Goal: Check status: Check status

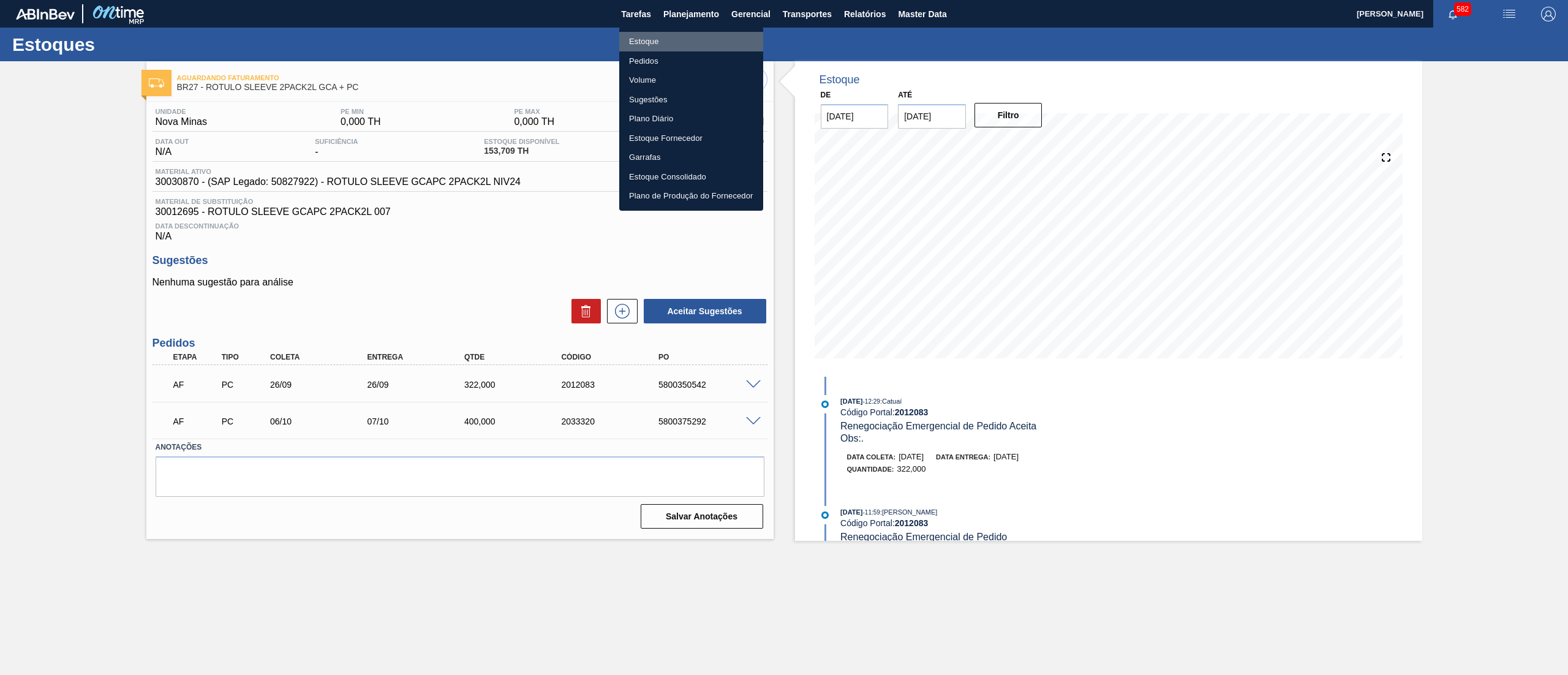
click at [691, 41] on li "Estoque" at bounding box center [691, 41] width 144 height 20
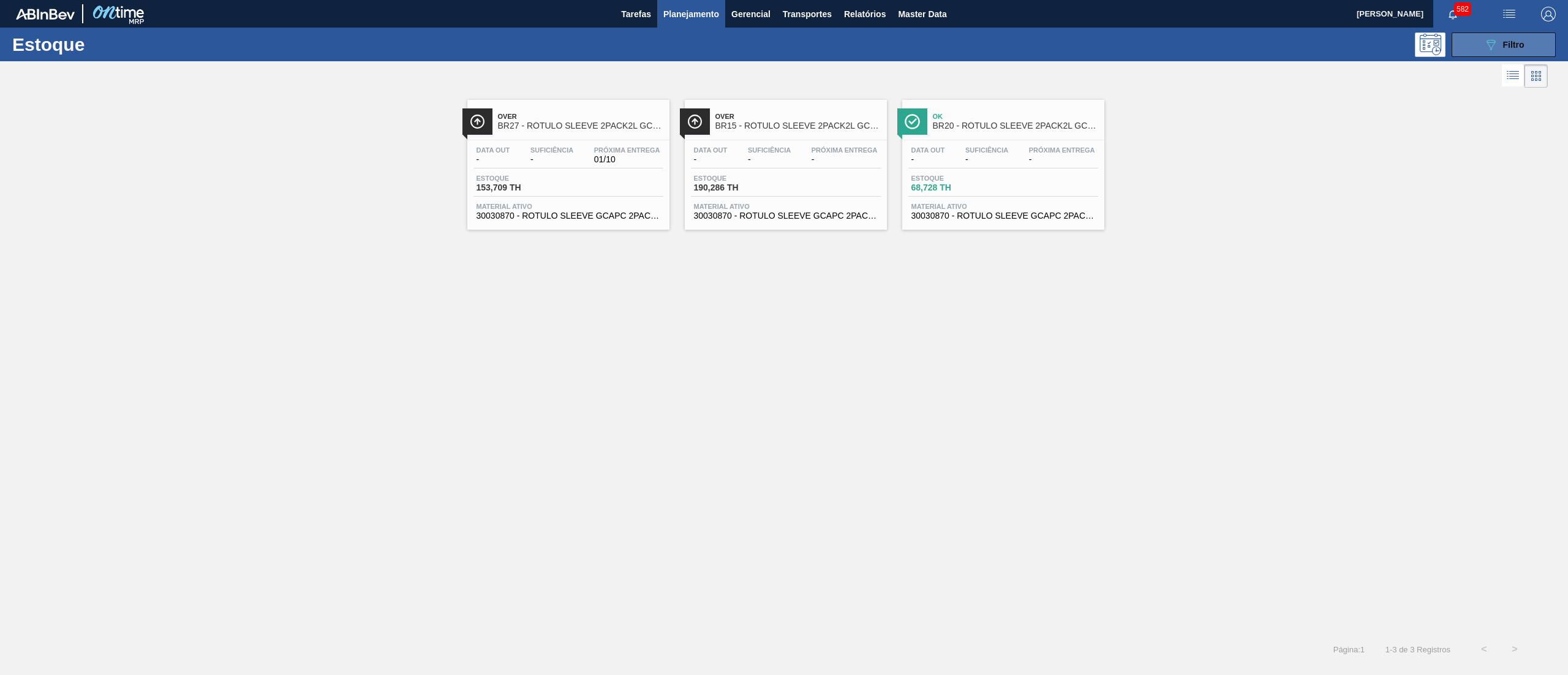
click at [1478, 48] on button "089F7B8B-B2A5-4AFE-B5C0-19BA573D28AC Filtro" at bounding box center [1504, 44] width 104 height 25
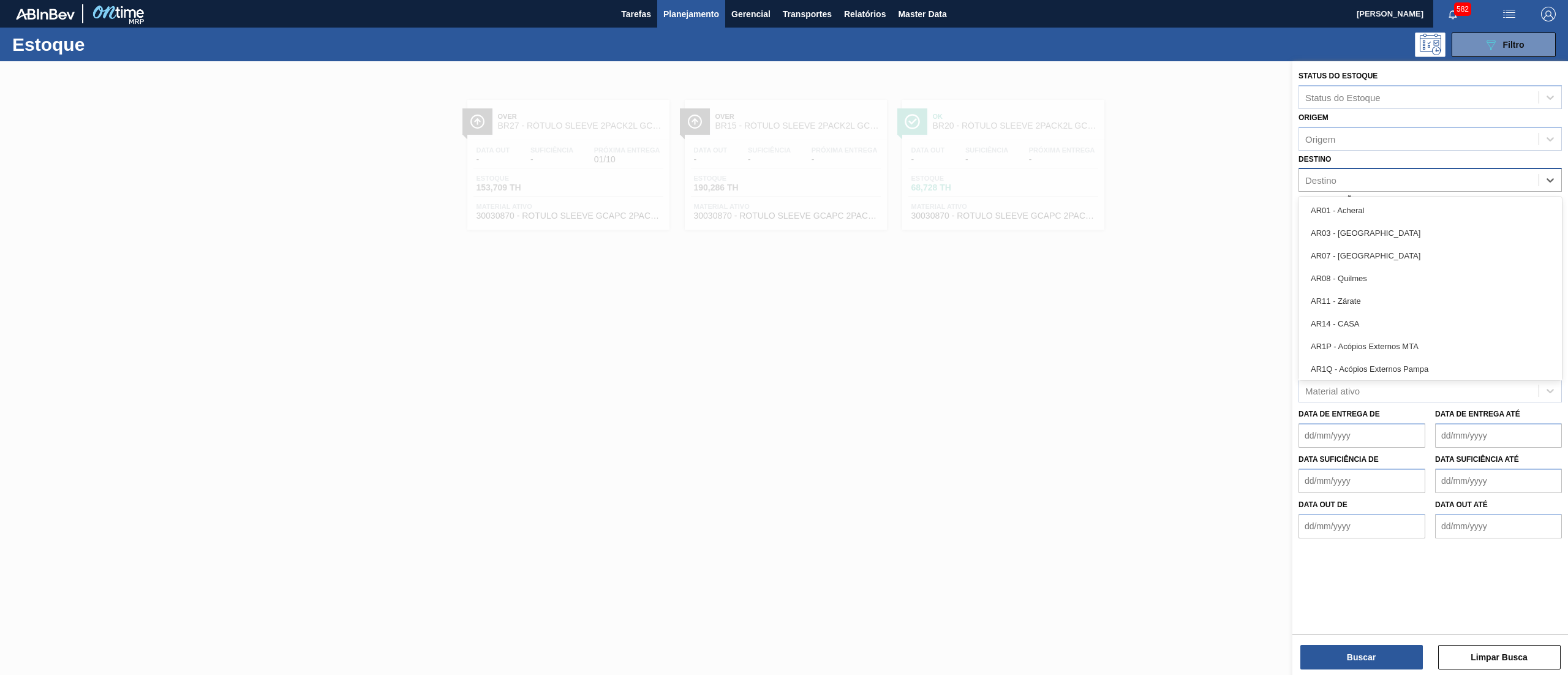
click at [1341, 185] on div "Destino" at bounding box center [1419, 181] width 239 height 18
type input "16"
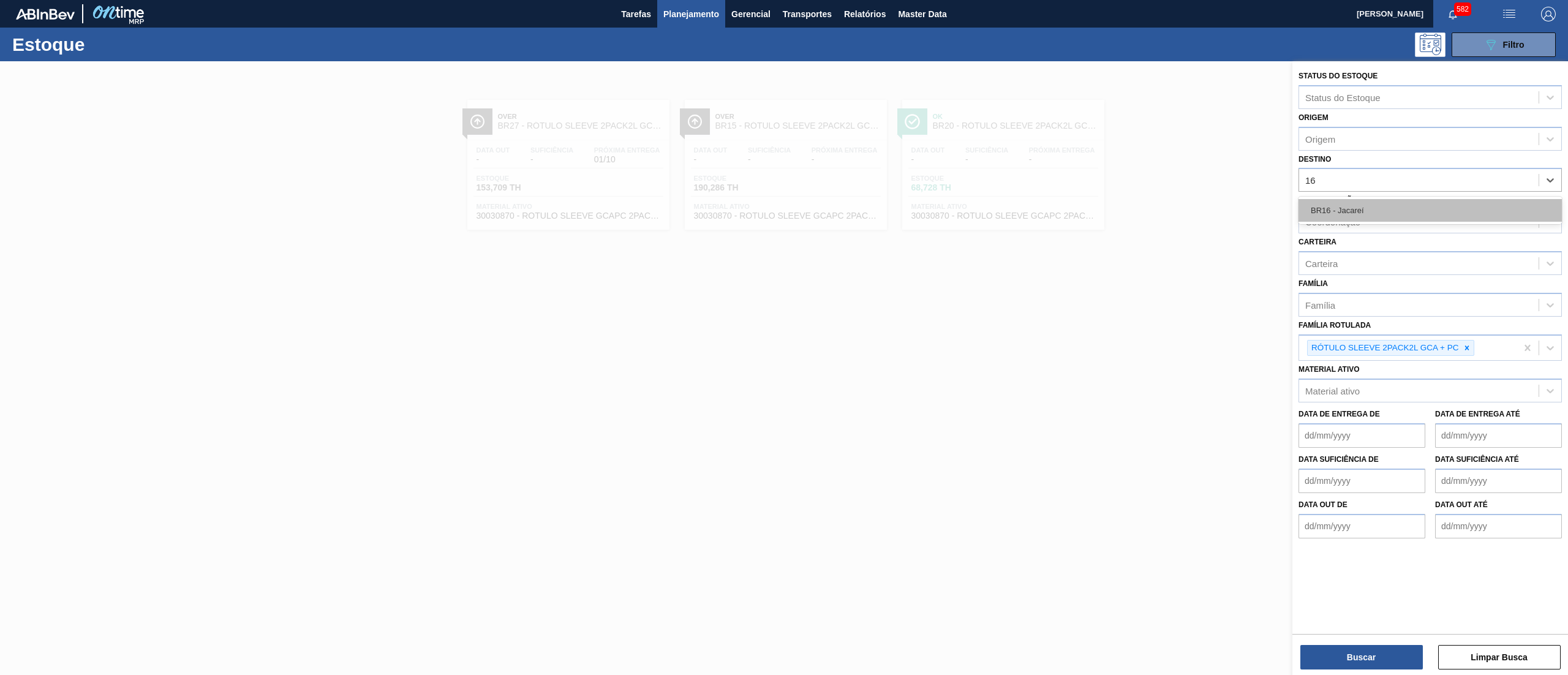
click at [1368, 212] on div "BR16 - Jacareí" at bounding box center [1430, 210] width 264 height 23
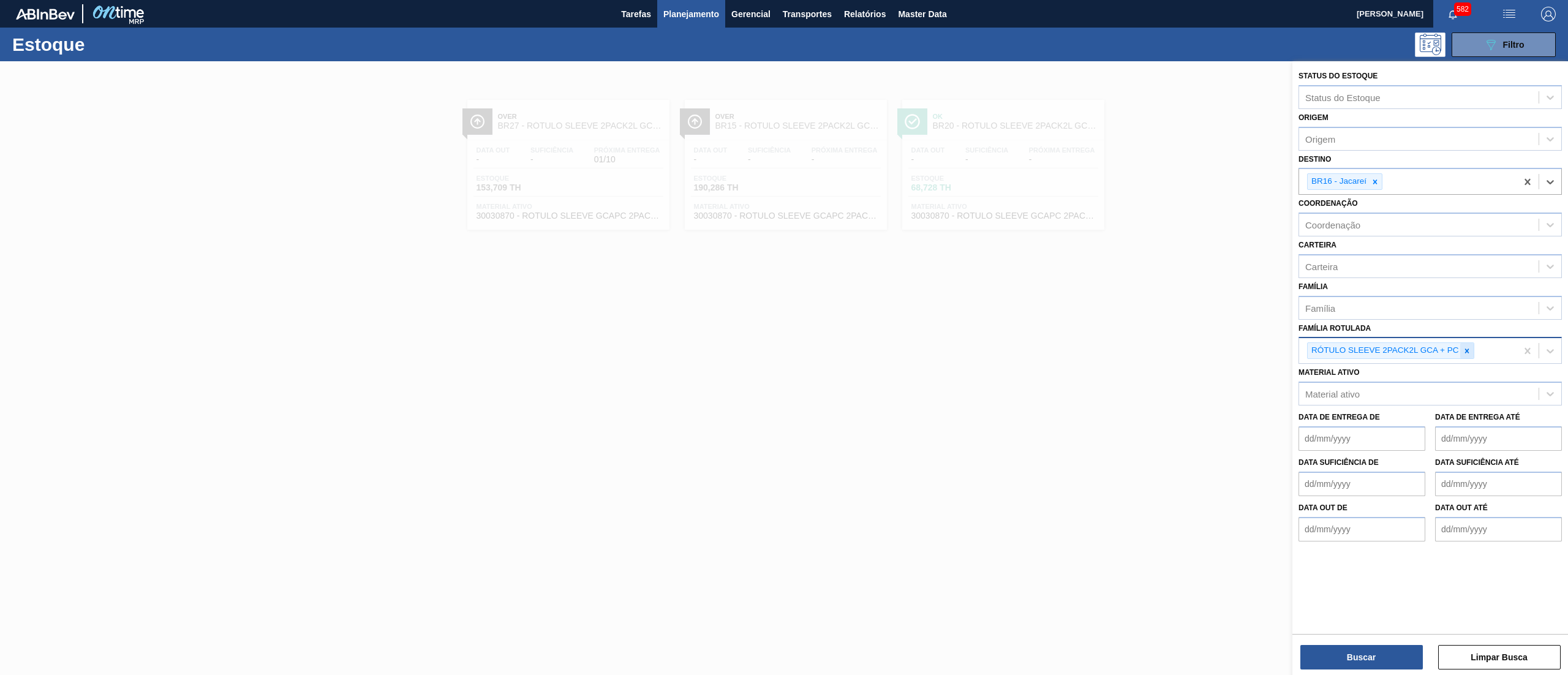
click at [1463, 344] on div at bounding box center [1467, 351] width 14 height 15
click at [1442, 313] on div "Família" at bounding box center [1419, 308] width 239 height 18
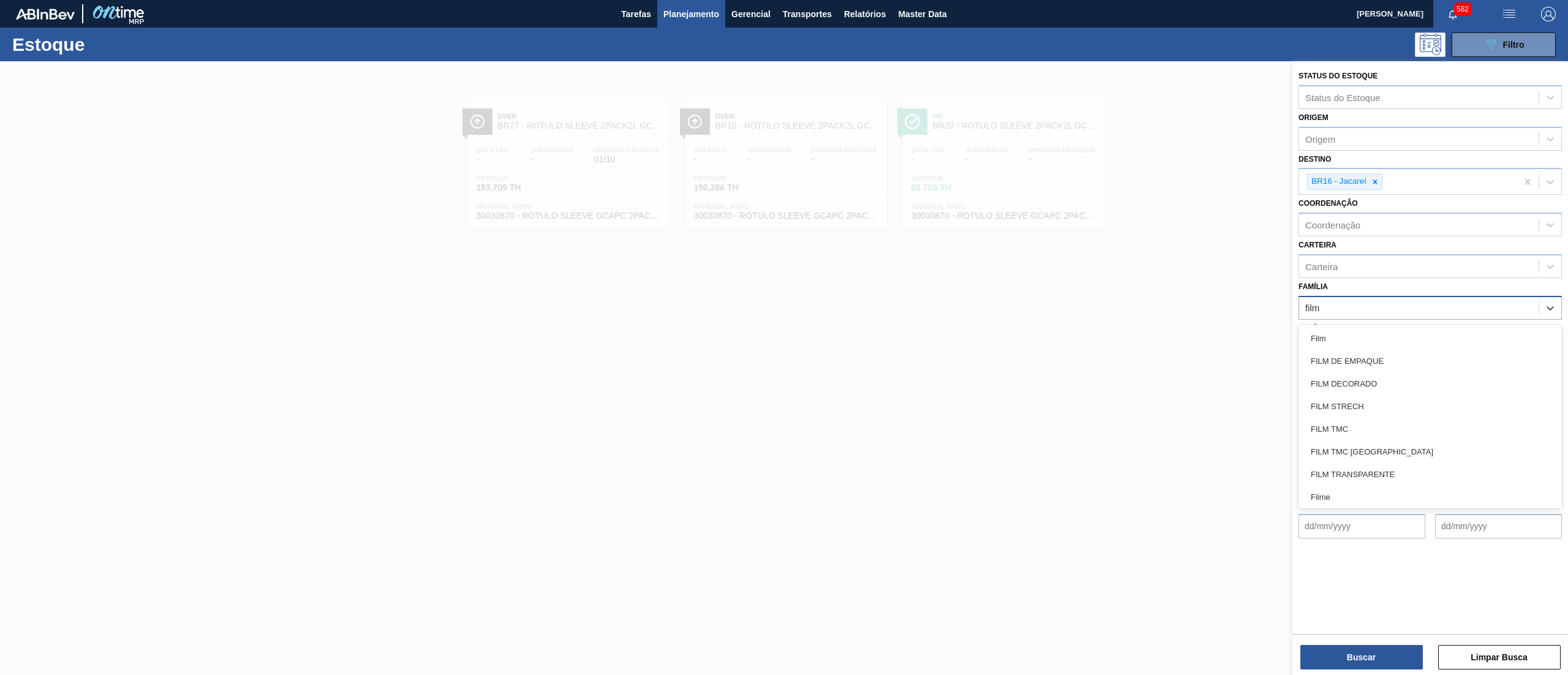
type input "filme"
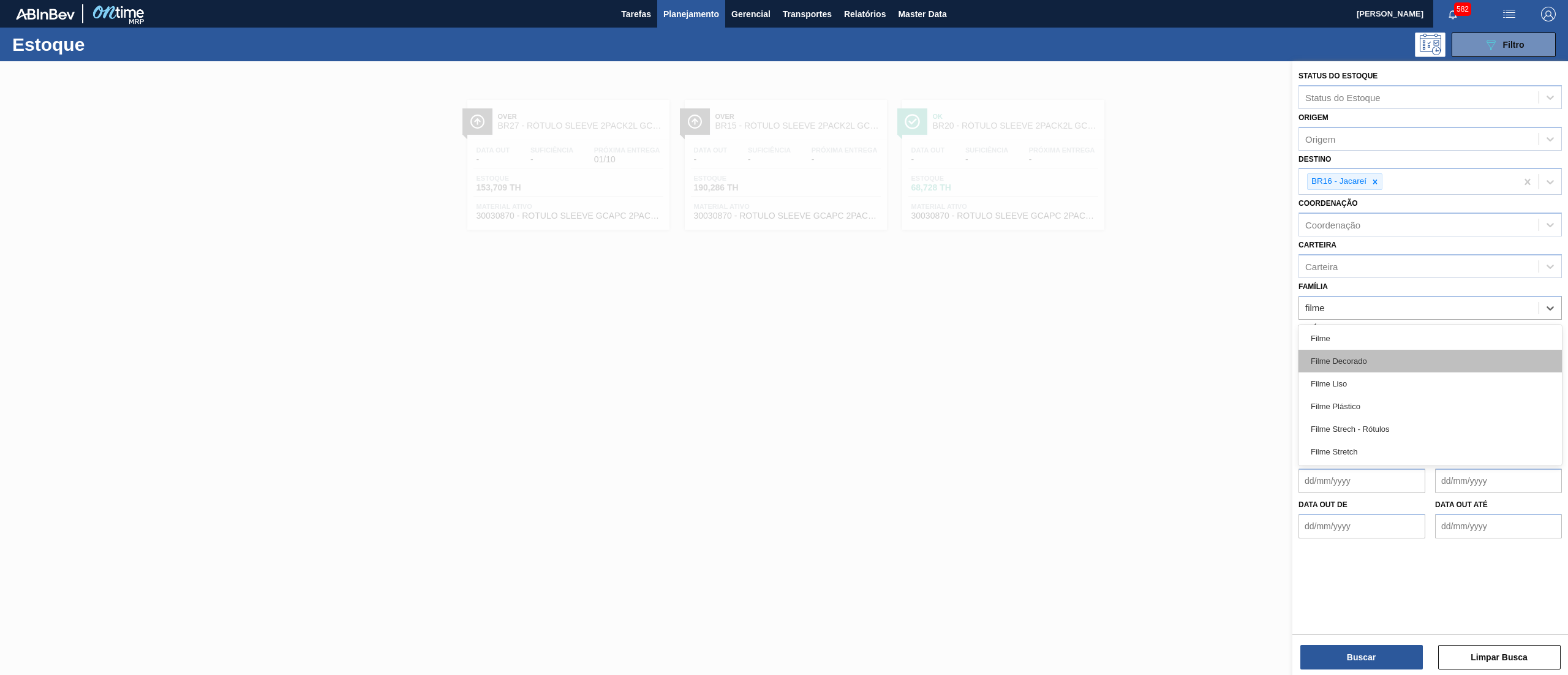
click at [1351, 356] on div "Filme Decorado" at bounding box center [1430, 361] width 264 height 23
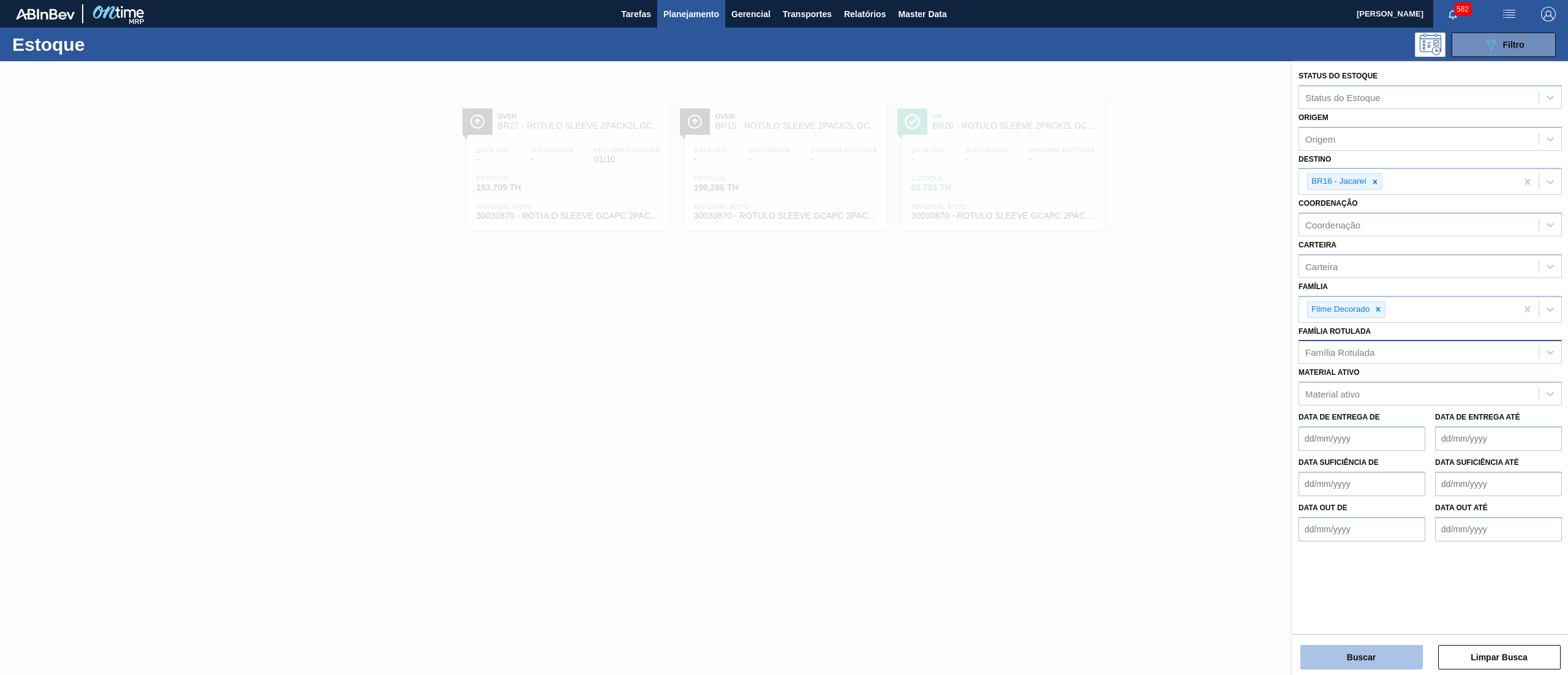
click at [1337, 646] on button "Buscar" at bounding box center [1362, 658] width 123 height 25
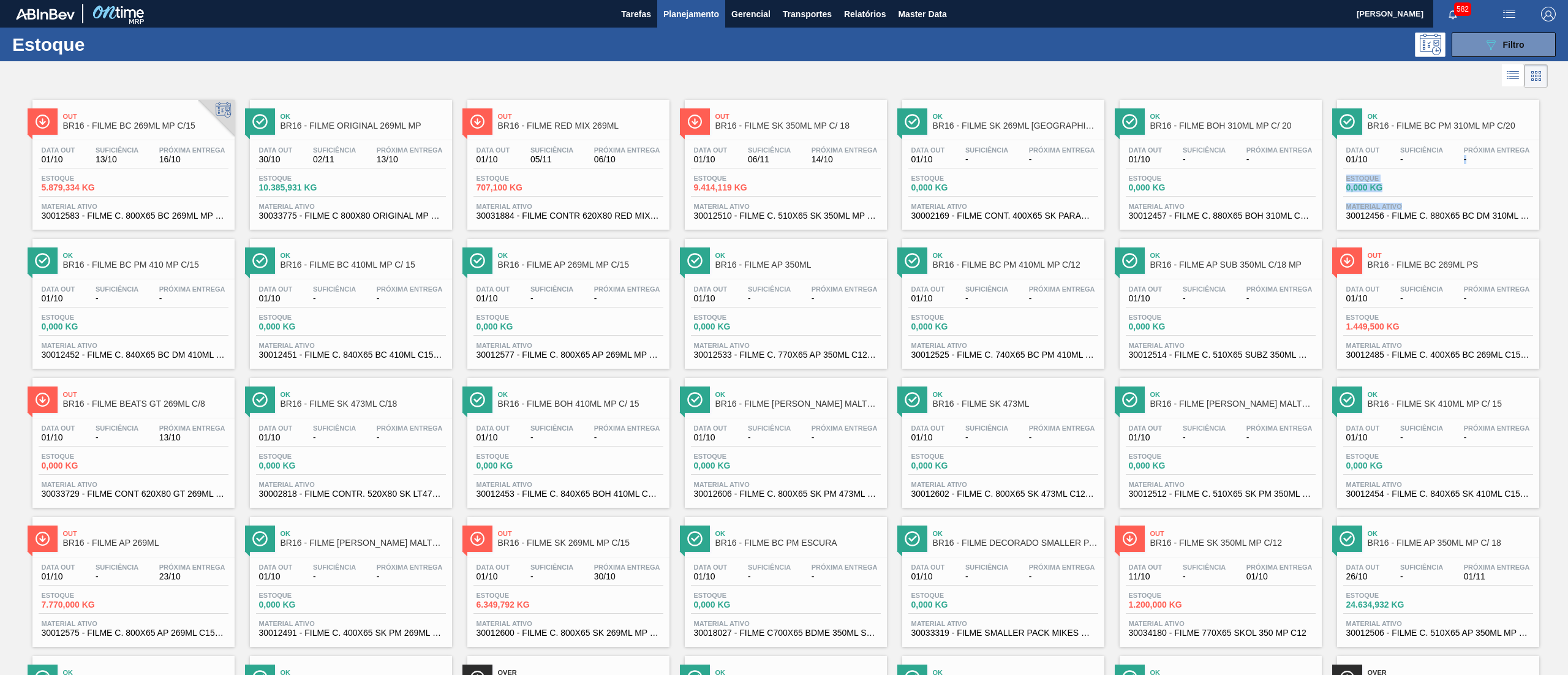
drag, startPoint x: 1566, startPoint y: 152, endPoint x: 1567, endPoint y: 207, distance: 55.0
click at [1567, 207] on main "Tarefas Planejamento Gerencial Transportes Relatórios Master Data [PERSON_NAME]…" at bounding box center [784, 338] width 1568 height 675
click at [592, 61] on div at bounding box center [773, 75] width 1548 height 29
click at [182, 448] on div "Data out 01/10 Suficiência - Próxima Entrega 13/10 Estoque 0,000 KG Material at…" at bounding box center [133, 460] width 202 height 84
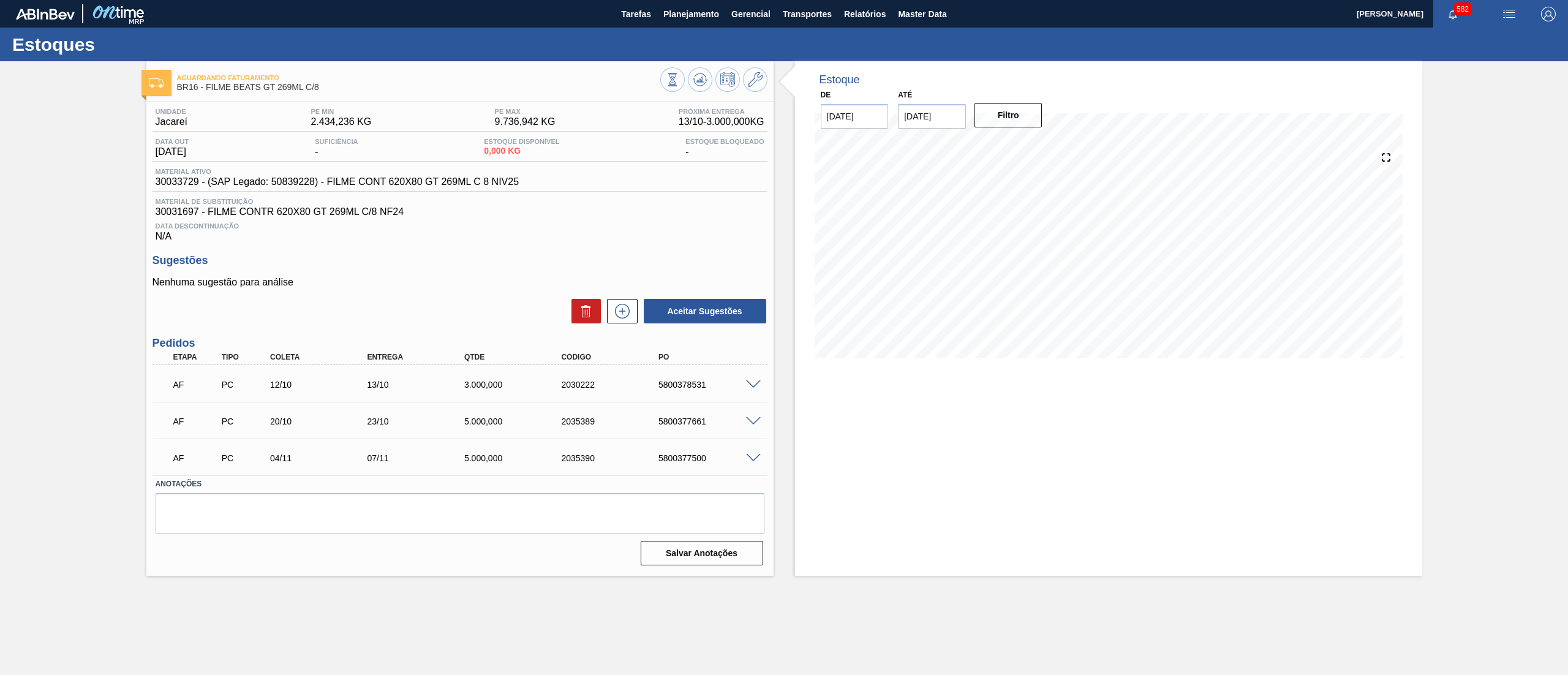
click at [784, 237] on div "Estoque De [DATE] Até [DATE] Filtro" at bounding box center [1097, 318] width 648 height 515
click at [789, 209] on div "Estoque De [DATE] Até [DATE] Filtro 01/10 Projeção de Estoque 0 [DOMAIN_NAME] 0…" at bounding box center [1097, 318] width 648 height 515
click at [790, 250] on div "Estoque De [DATE] Até [DATE] Filtro 01/10 Projeção de Estoque 0 [DOMAIN_NAME] 0…" at bounding box center [1097, 318] width 648 height 515
click at [786, 199] on div "Estoque De [DATE] Até [DATE] Filtro 01/10 Projeção de Estoque 0 [DOMAIN_NAME] 0…" at bounding box center [1097, 318] width 648 height 515
click at [788, 119] on div "Estoque De [DATE] Até [DATE] Filtro 01/10 Projeção de Estoque 0 [DOMAIN_NAME] 0…" at bounding box center [1097, 318] width 648 height 515
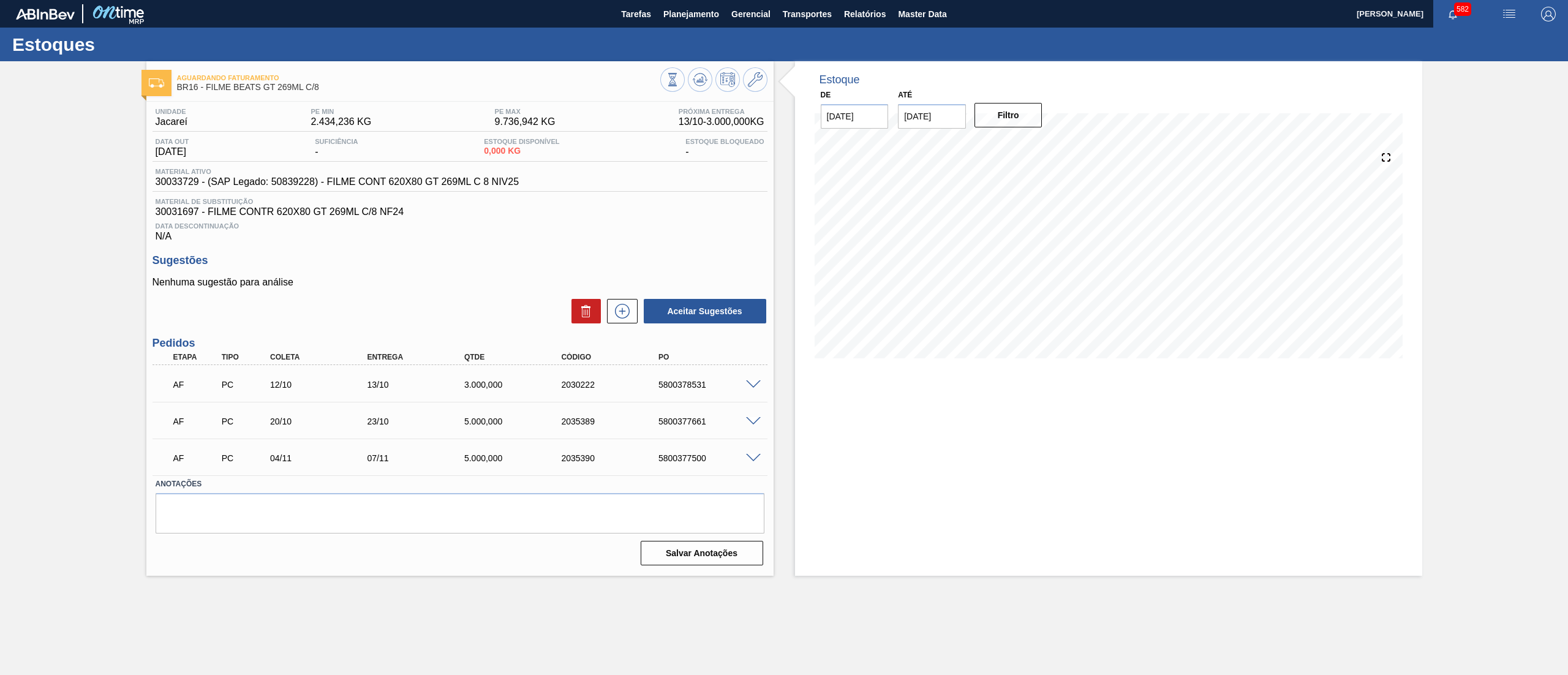
click at [780, 152] on div "Estoque De [DATE] Até [DATE] Filtro 01/10 Projeção de Estoque 0 [DOMAIN_NAME] 0…" at bounding box center [1097, 318] width 648 height 515
